Goal: Check status: Check status

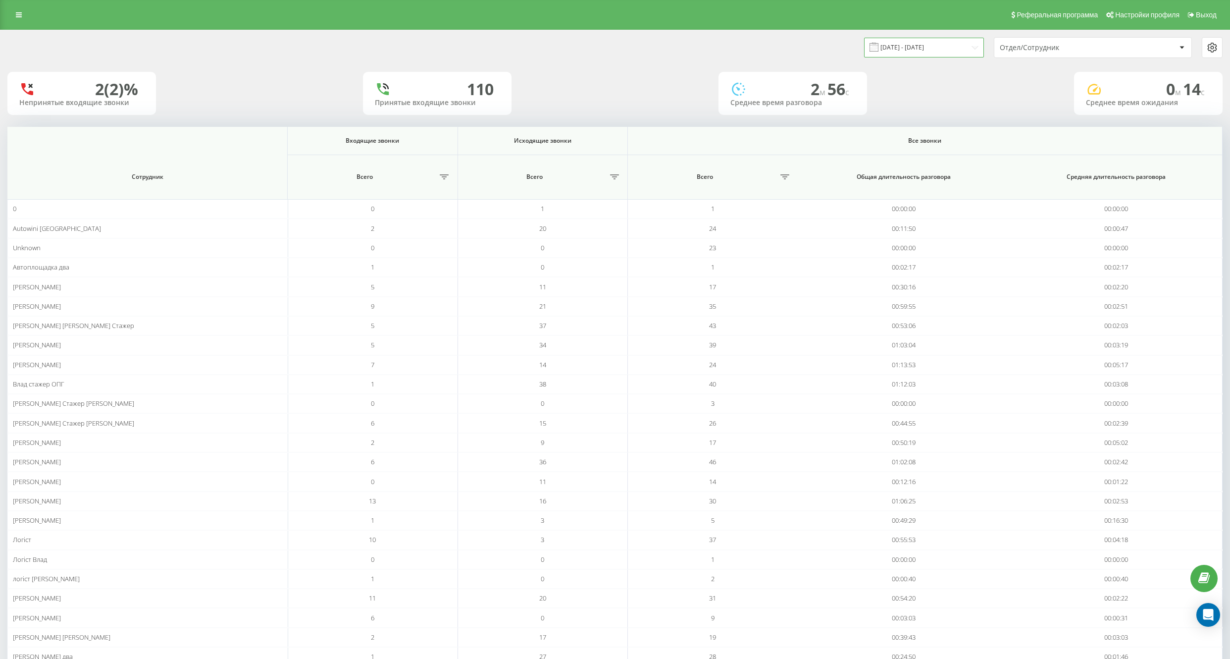
click at [915, 46] on input "[DATE] - [DATE]" at bounding box center [924, 47] width 120 height 19
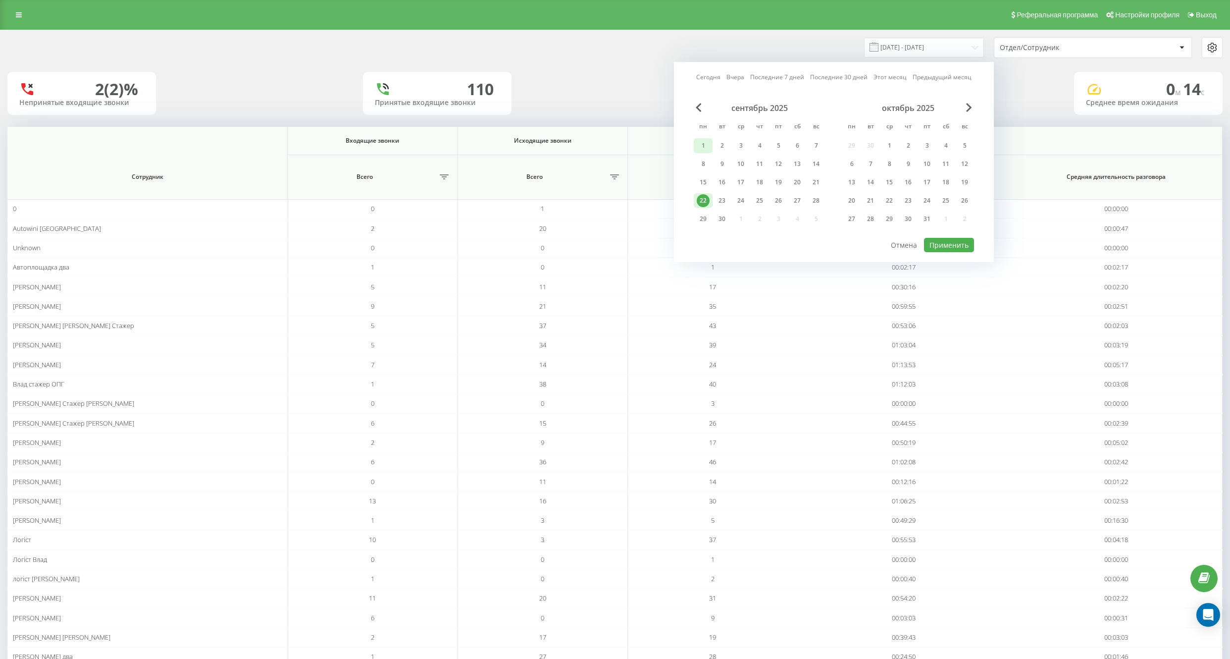
click at [707, 145] on div "1" at bounding box center [703, 145] width 13 height 13
click at [704, 198] on div "22" at bounding box center [703, 200] width 13 height 13
click at [939, 244] on button "Применить" at bounding box center [949, 245] width 50 height 14
type input "[DATE] - [DATE]"
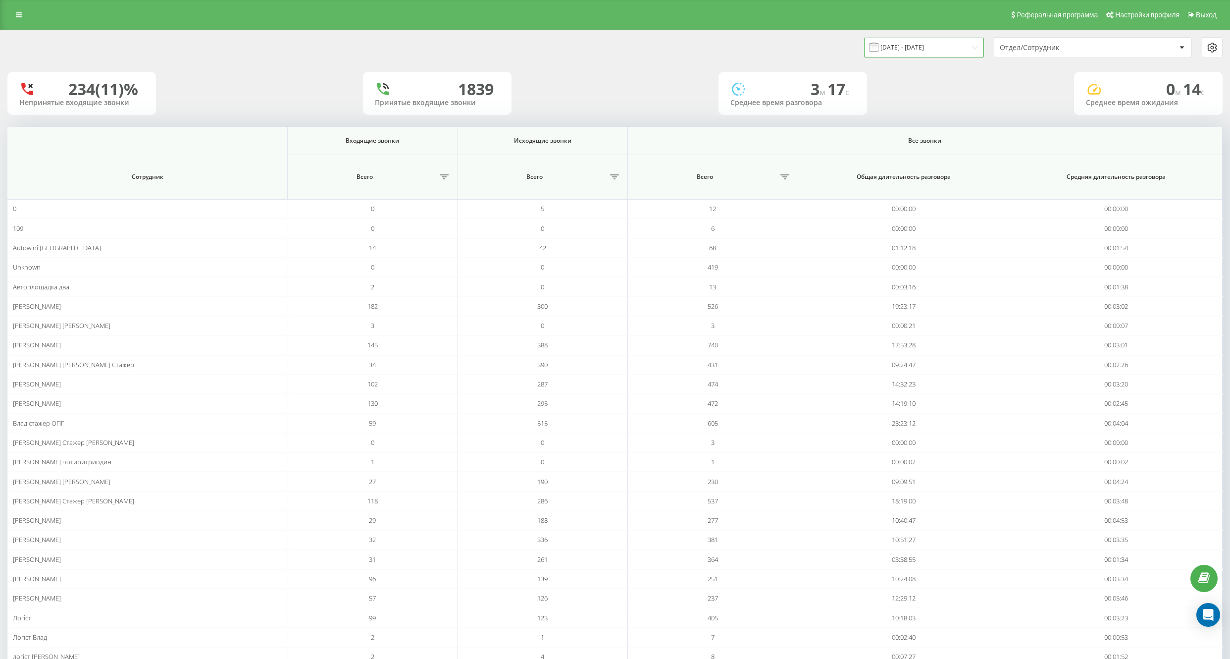
click at [912, 51] on input "[DATE] - [DATE]" at bounding box center [924, 47] width 120 height 19
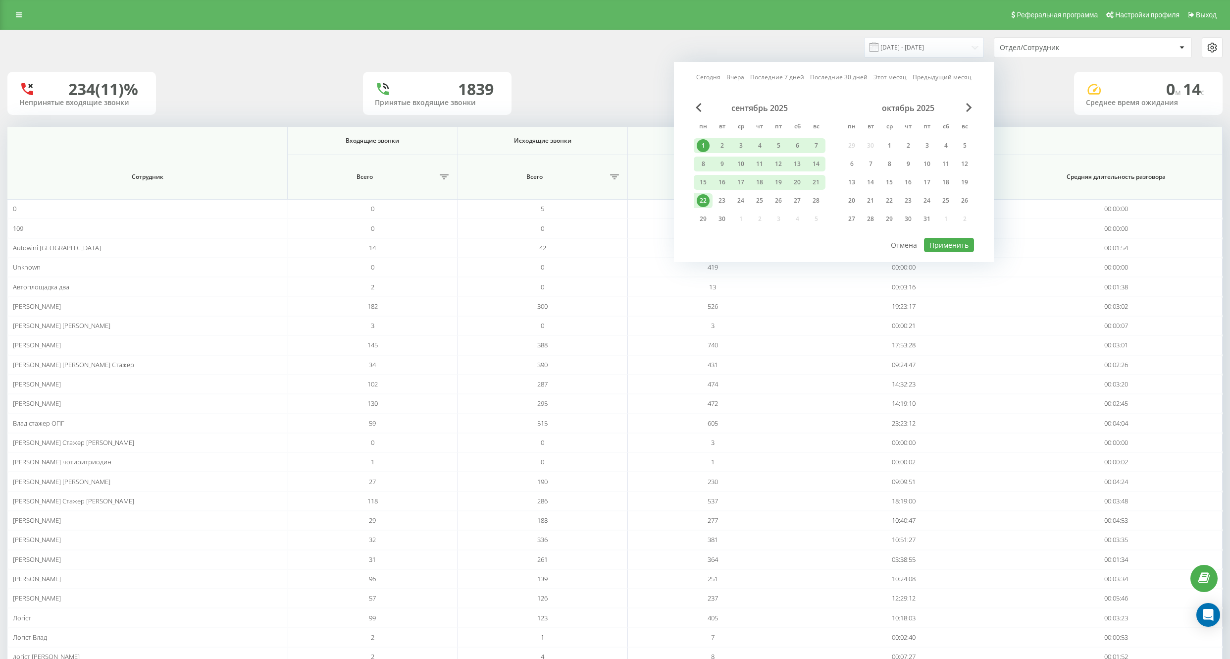
click at [625, 57] on div "[DATE] - [DATE] [DATE] [DATE] Последние 7 дней Последние 30 дней Этот месяц Пре…" at bounding box center [919, 47] width 608 height 21
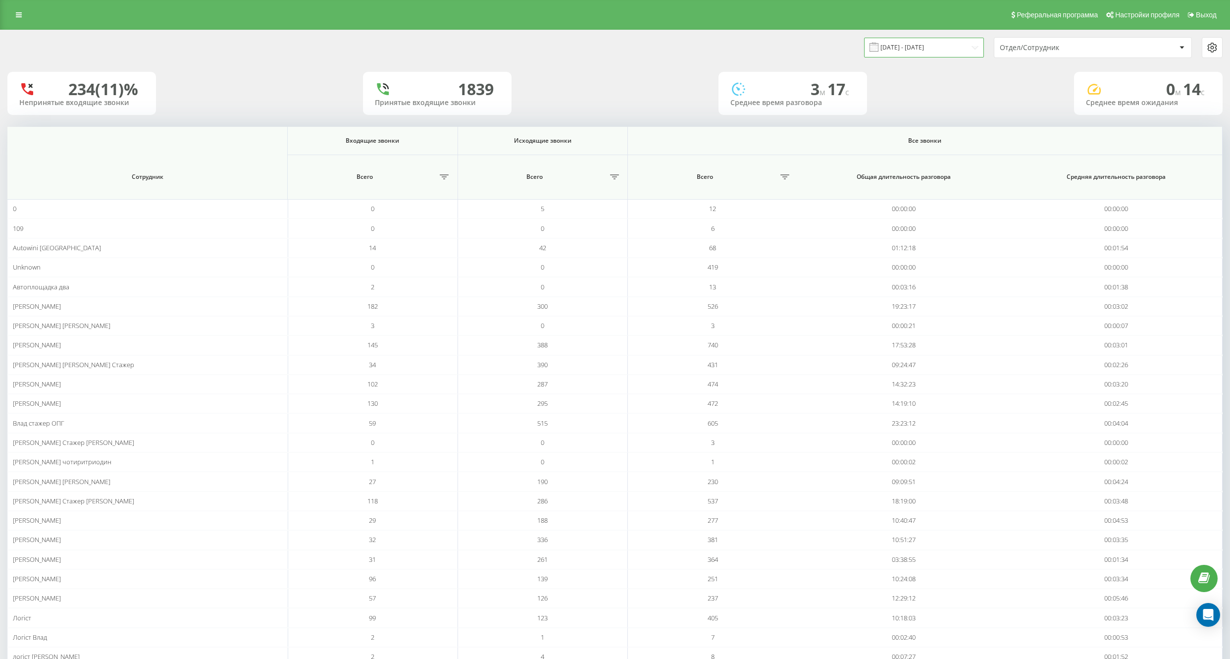
click at [912, 41] on input "[DATE] - [DATE]" at bounding box center [924, 47] width 120 height 19
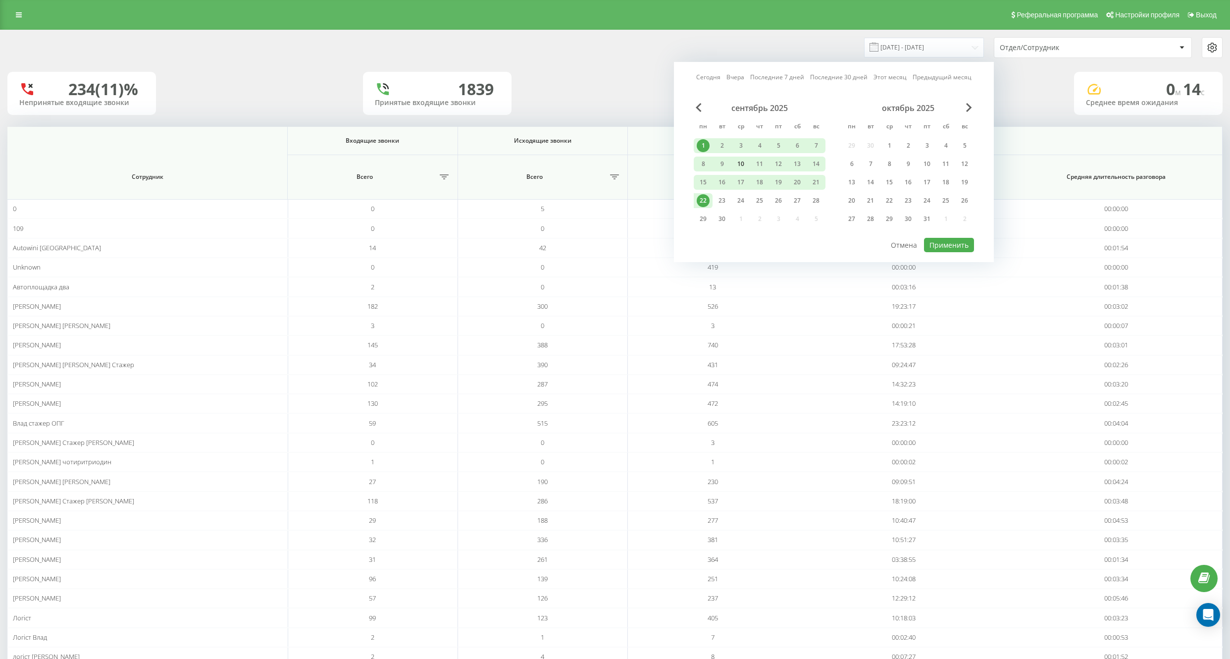
click at [744, 168] on div "10" at bounding box center [740, 163] width 13 height 13
click at [709, 197] on div "22" at bounding box center [703, 200] width 13 height 13
click at [700, 146] on div "1" at bounding box center [703, 145] width 13 height 13
click at [707, 202] on div "22" at bounding box center [703, 200] width 13 height 13
click at [940, 245] on button "Применить" at bounding box center [949, 245] width 50 height 14
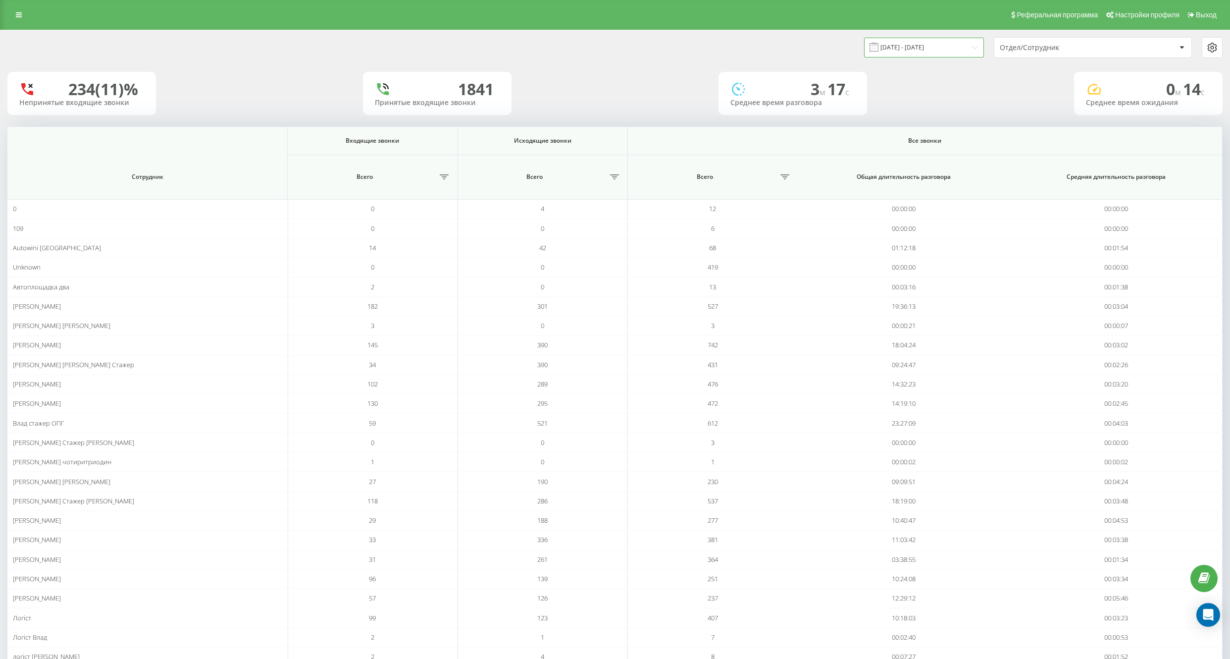
click at [922, 42] on input "01.09.2025 - 22.09.2025" at bounding box center [924, 47] width 120 height 19
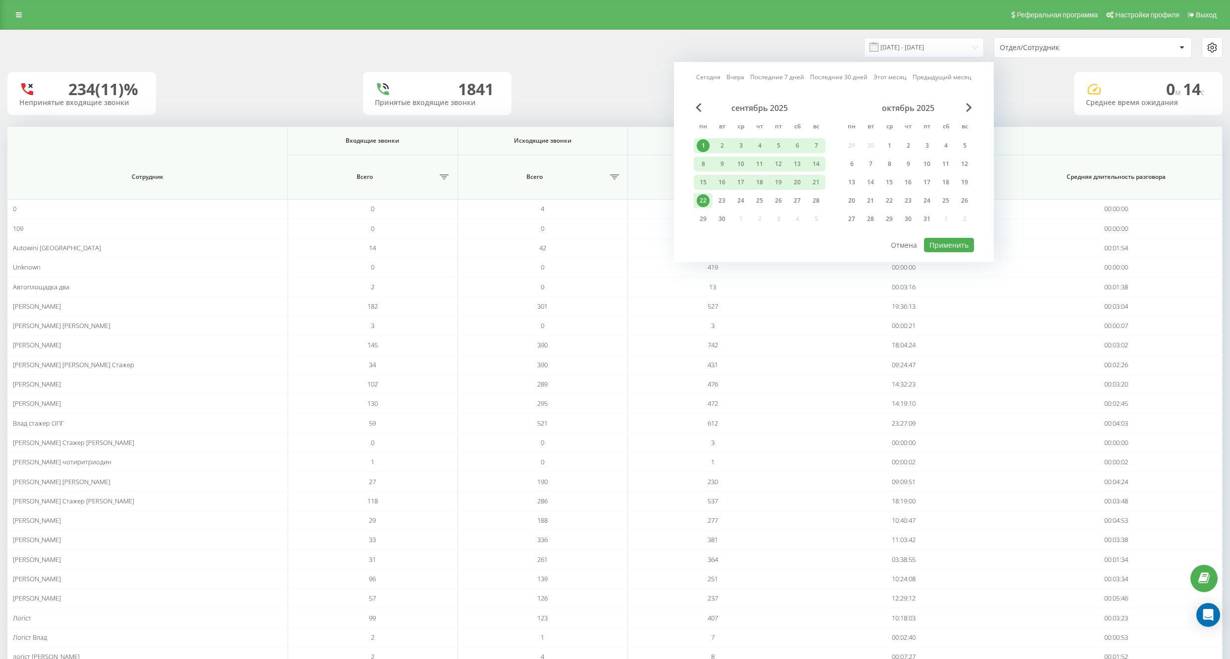
click at [699, 200] on div "22" at bounding box center [703, 200] width 13 height 13
click at [925, 243] on button "Применить" at bounding box center [949, 245] width 50 height 14
type input "[DATE] - [DATE]"
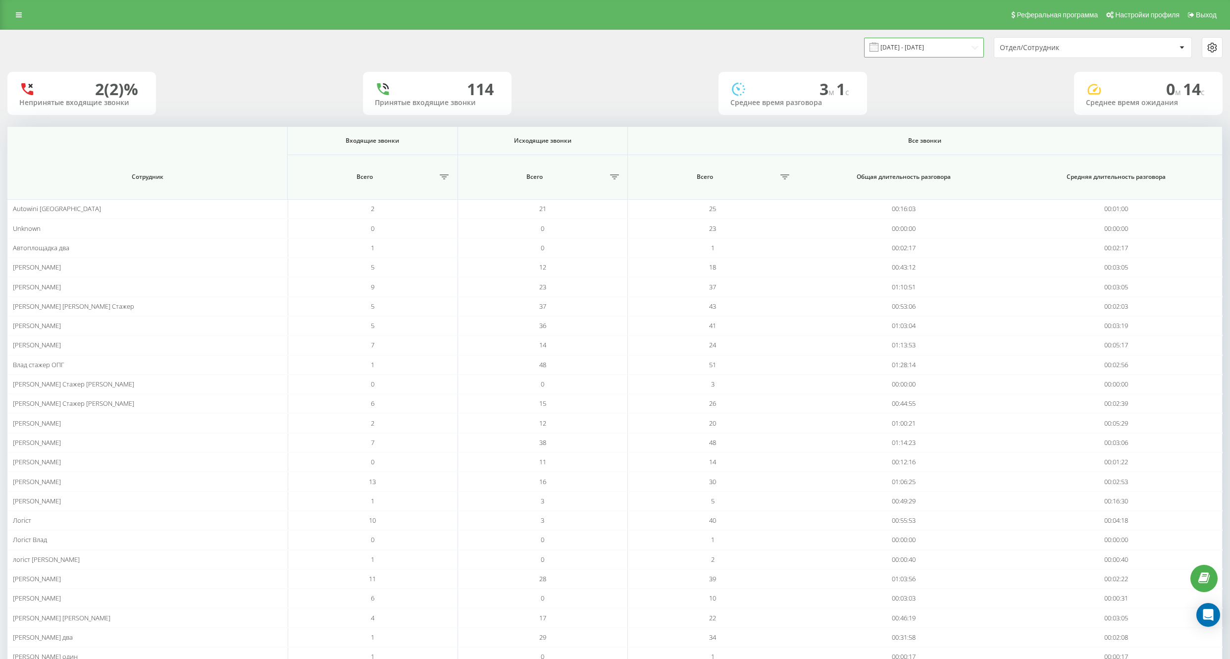
click at [934, 48] on input "[DATE] - [DATE]" at bounding box center [924, 47] width 120 height 19
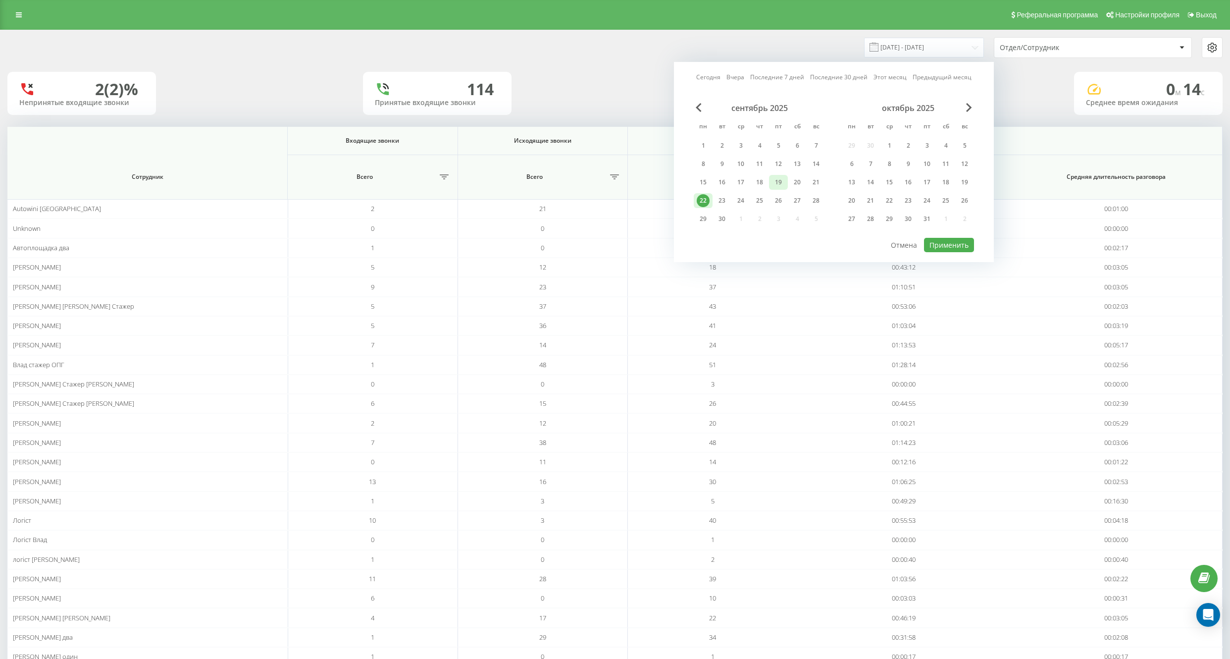
click at [781, 184] on div "19" at bounding box center [778, 182] width 13 height 13
click at [945, 249] on button "Применить" at bounding box center [949, 245] width 50 height 14
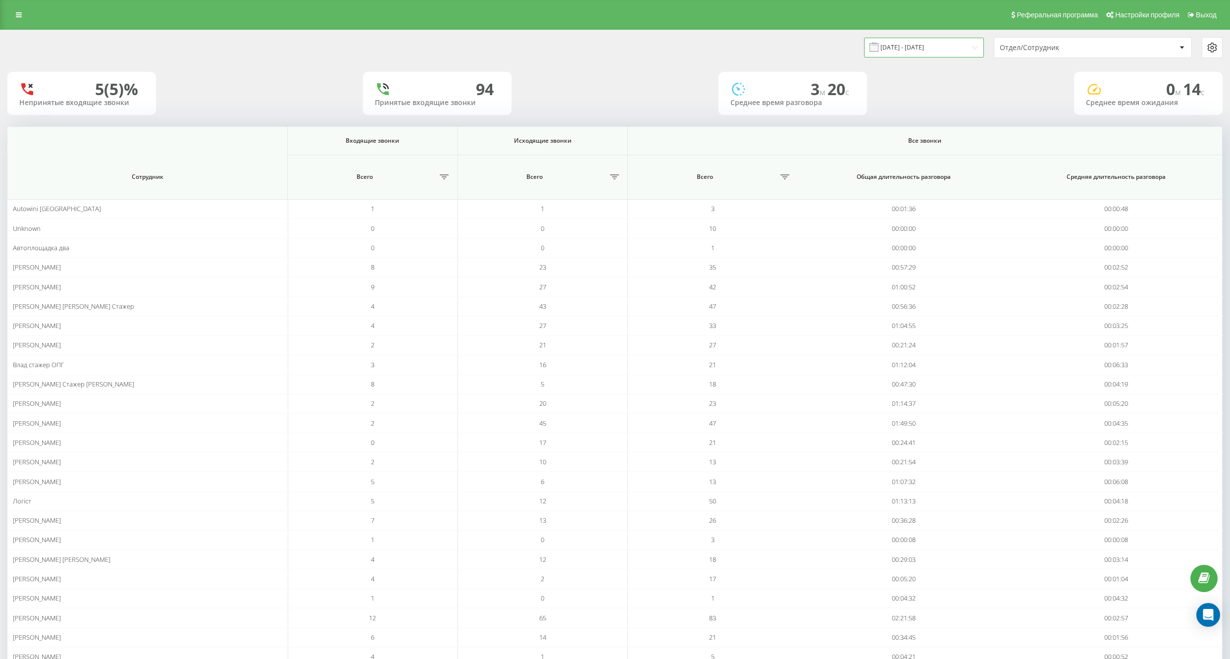
click at [904, 49] on input "19.09.2025 - 19.09.2025" at bounding box center [924, 47] width 120 height 19
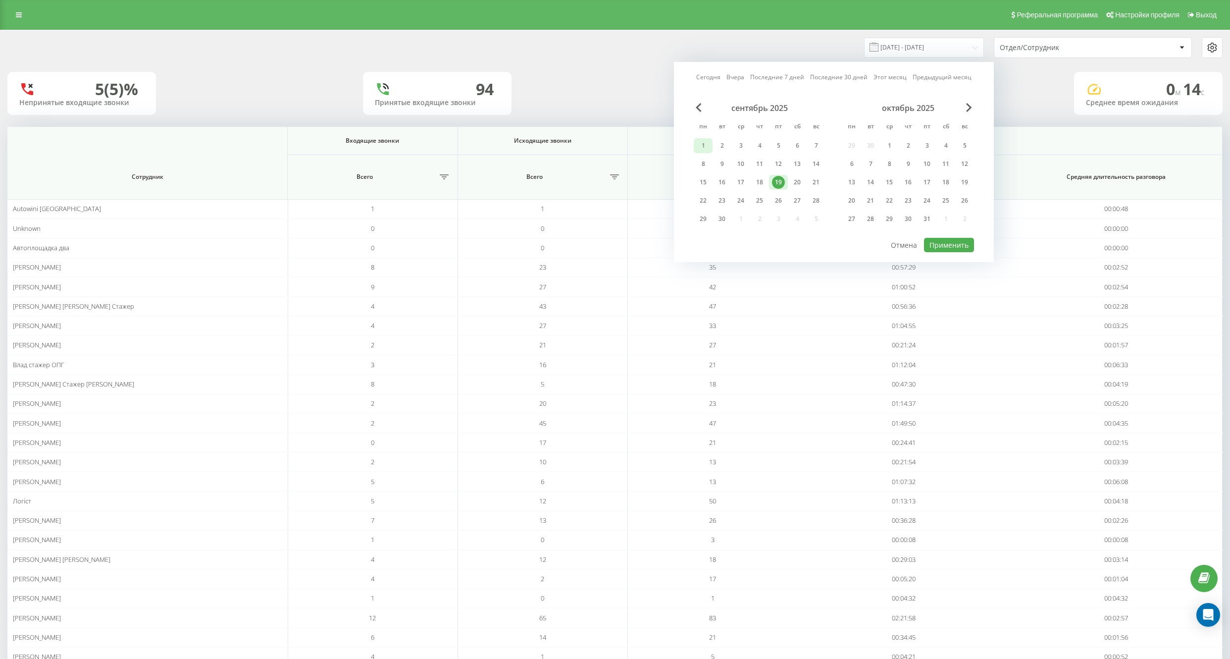
click at [706, 144] on div "1" at bounding box center [703, 145] width 13 height 13
click at [704, 203] on div "22" at bounding box center [703, 200] width 13 height 13
click at [950, 243] on button "Применить" at bounding box center [949, 245] width 50 height 14
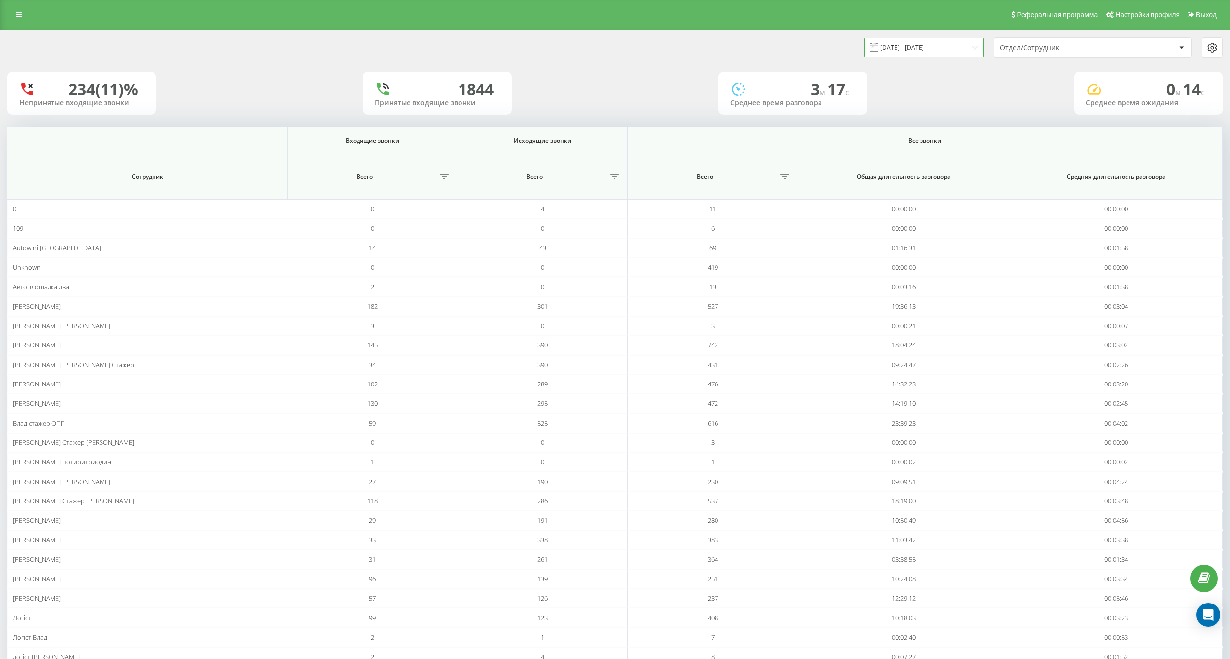
click at [895, 54] on input "[DATE] - [DATE]" at bounding box center [924, 47] width 120 height 19
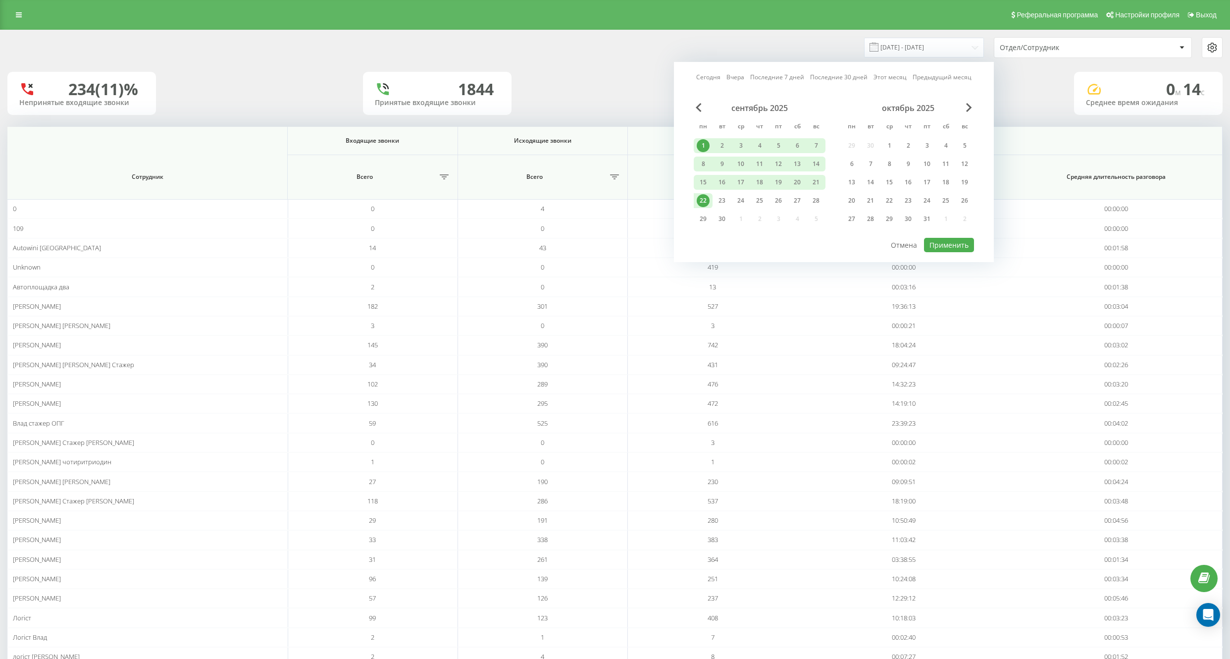
click at [698, 200] on div "22" at bounding box center [703, 200] width 13 height 13
click at [941, 244] on button "Применить" at bounding box center [949, 245] width 50 height 14
type input "[DATE] - [DATE]"
